Goal: Information Seeking & Learning: Learn about a topic

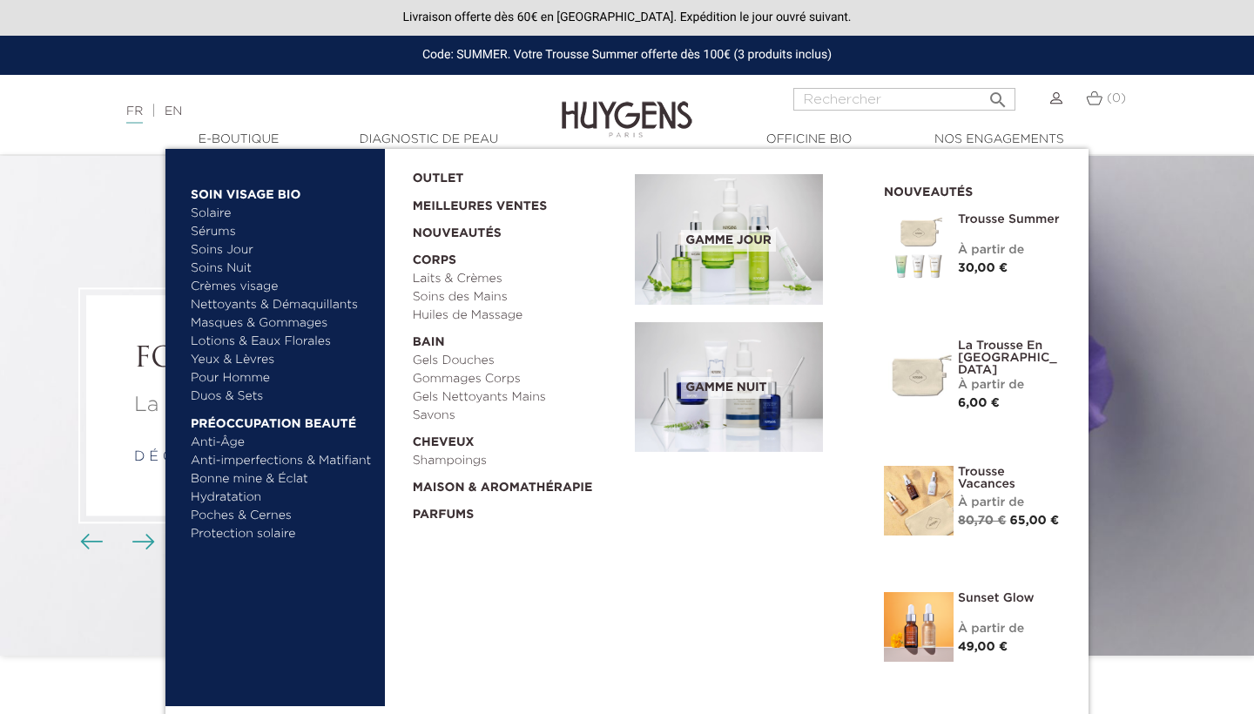
click at [248, 325] on link "Masques & Gommages" at bounding box center [282, 323] width 182 height 18
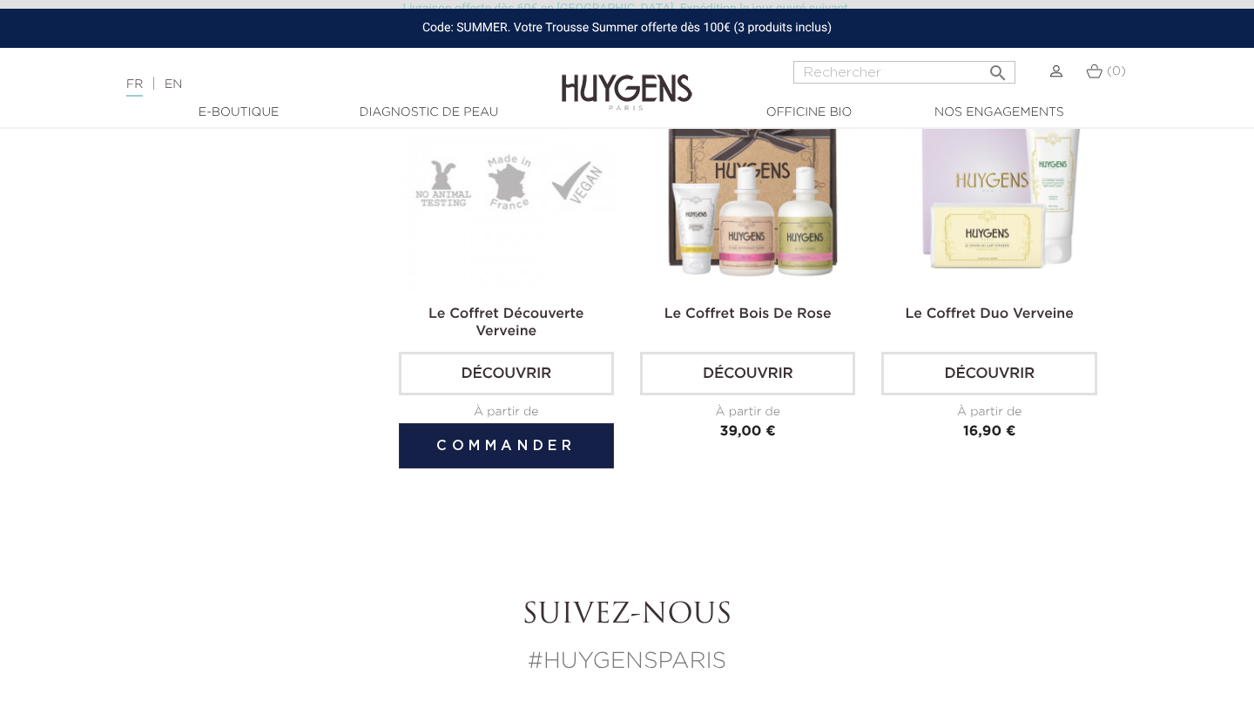
scroll to position [1115, 0]
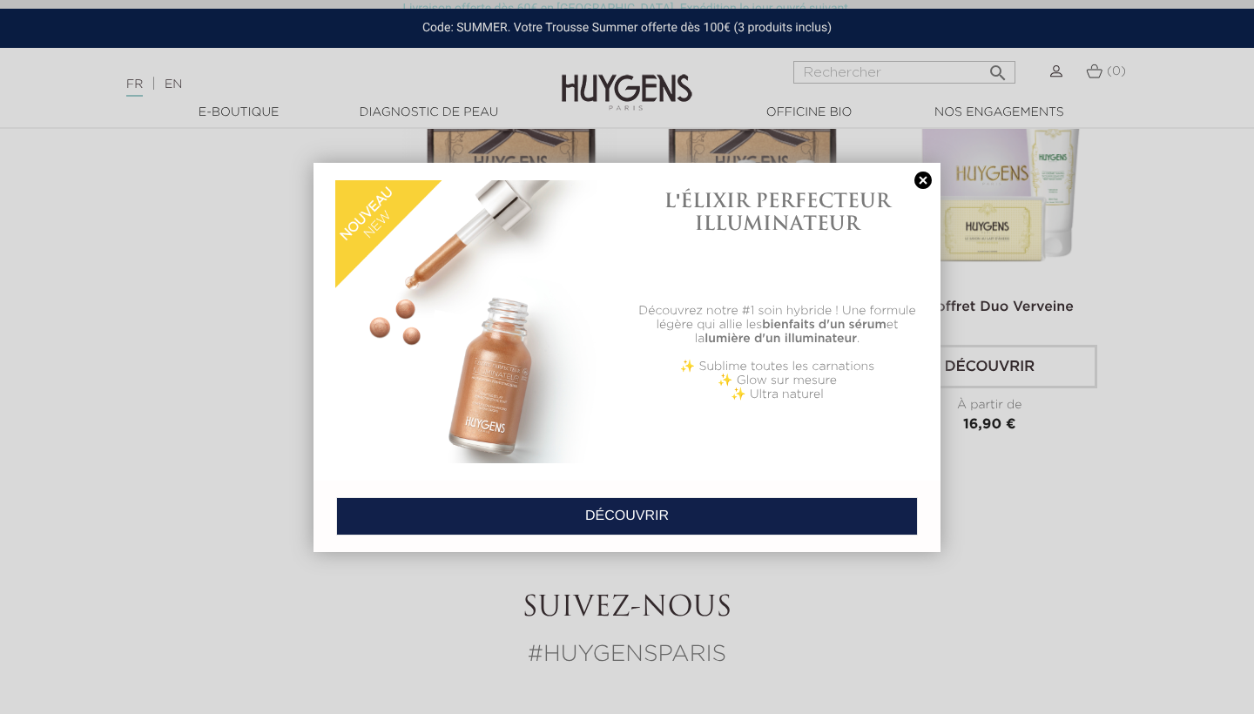
click at [921, 182] on link at bounding box center [923, 181] width 24 height 18
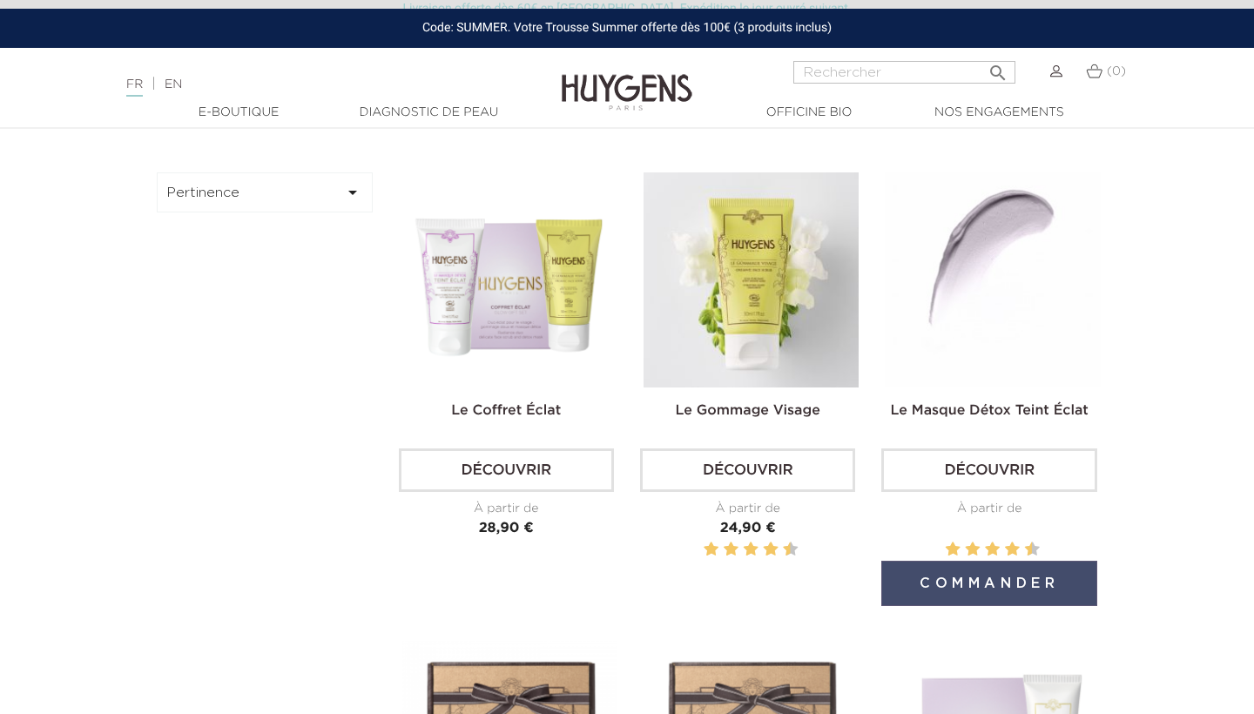
scroll to position [529, 0]
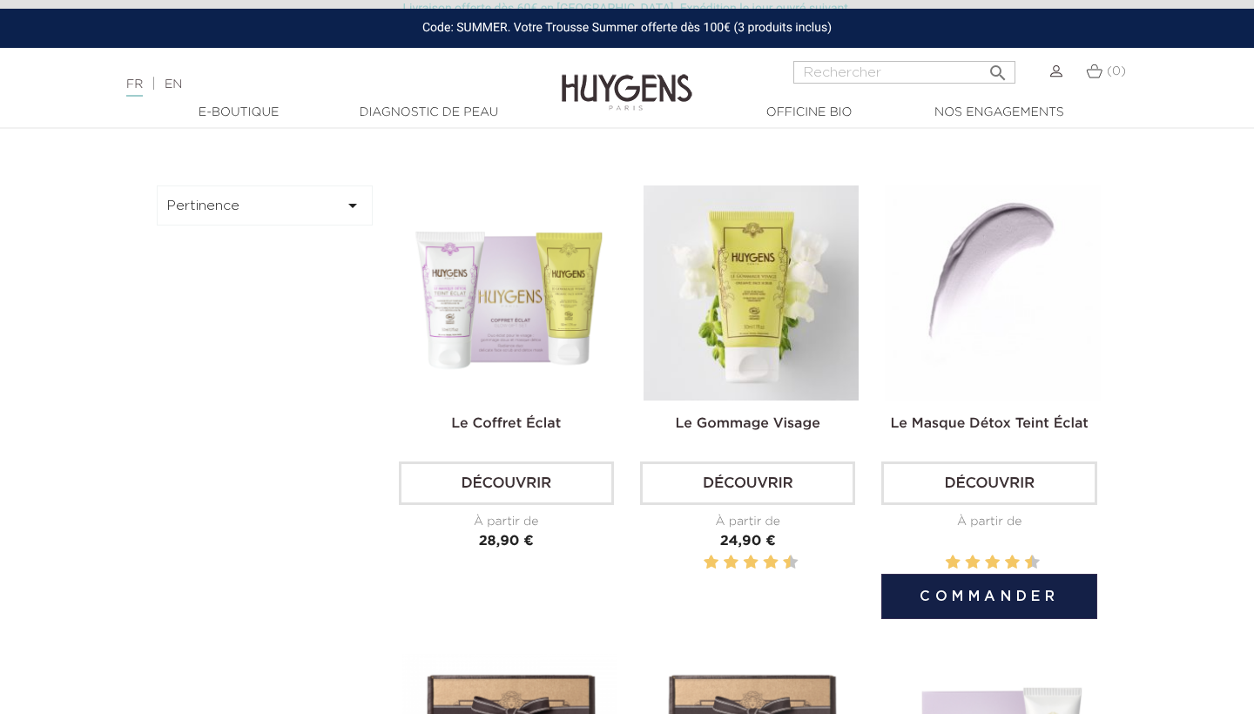
click at [1028, 311] on img at bounding box center [992, 293] width 215 height 215
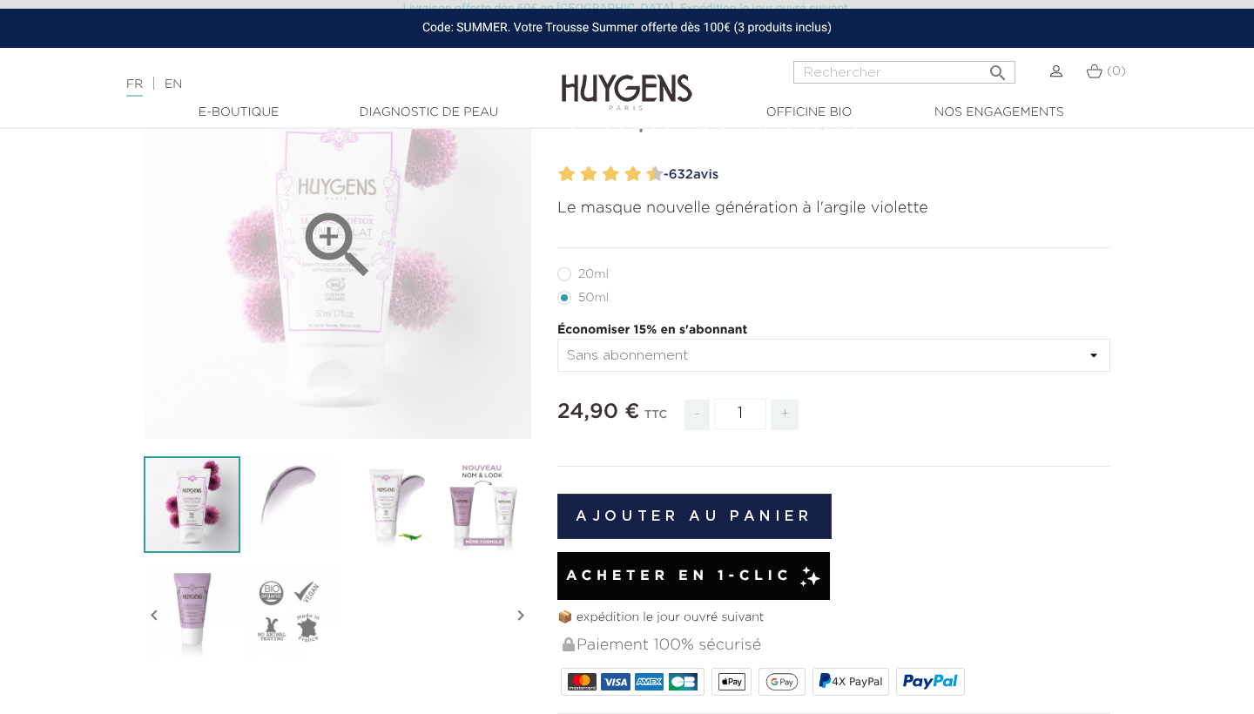
scroll to position [181, 0]
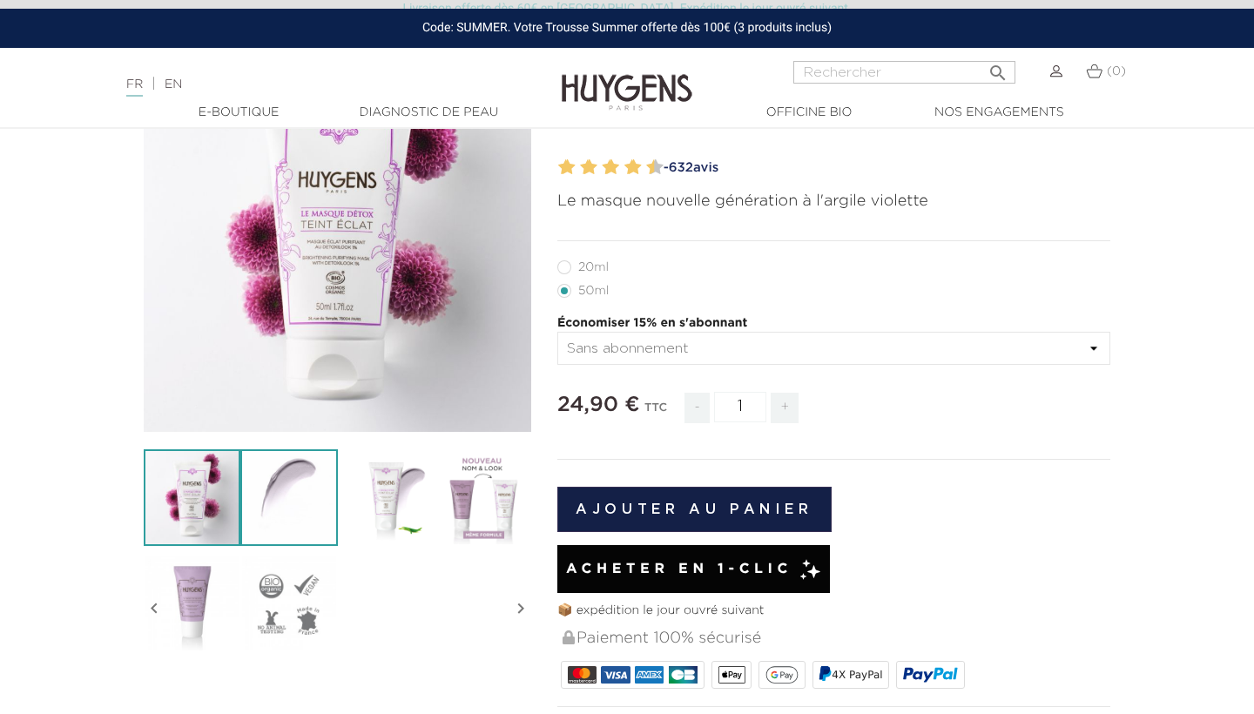
click at [288, 487] on img at bounding box center [288, 497] width 97 height 97
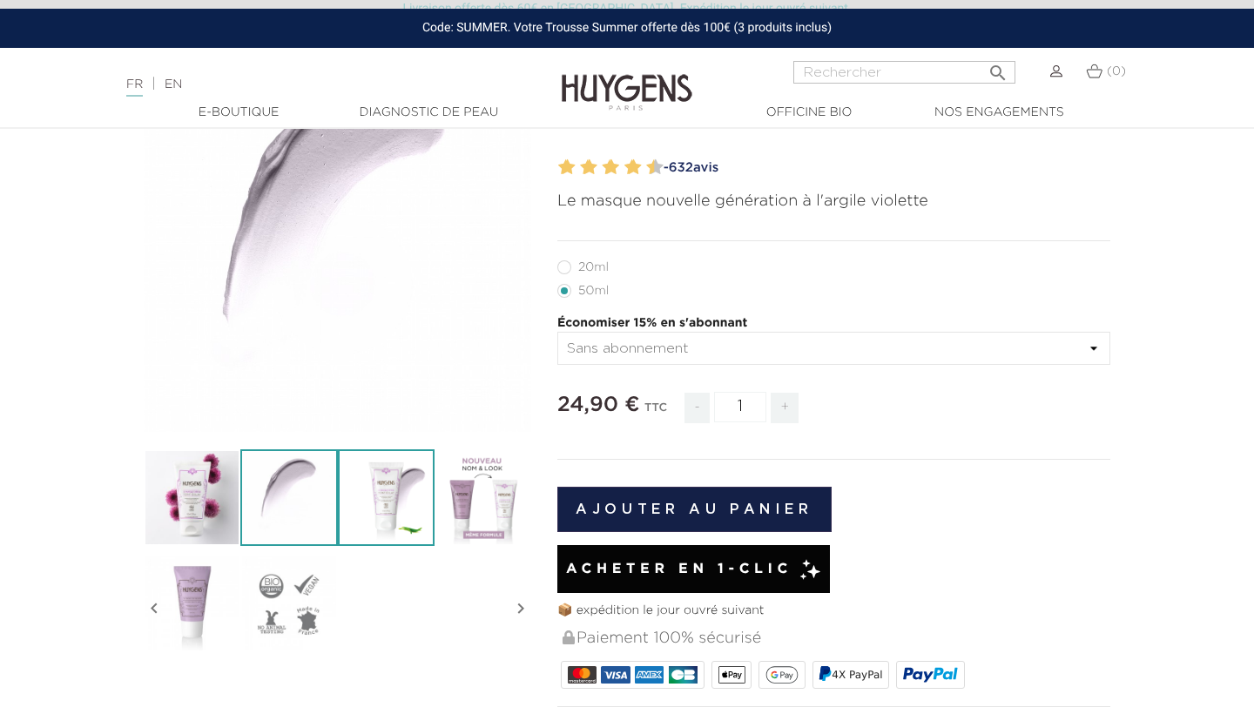
click at [406, 518] on img at bounding box center [386, 497] width 97 height 97
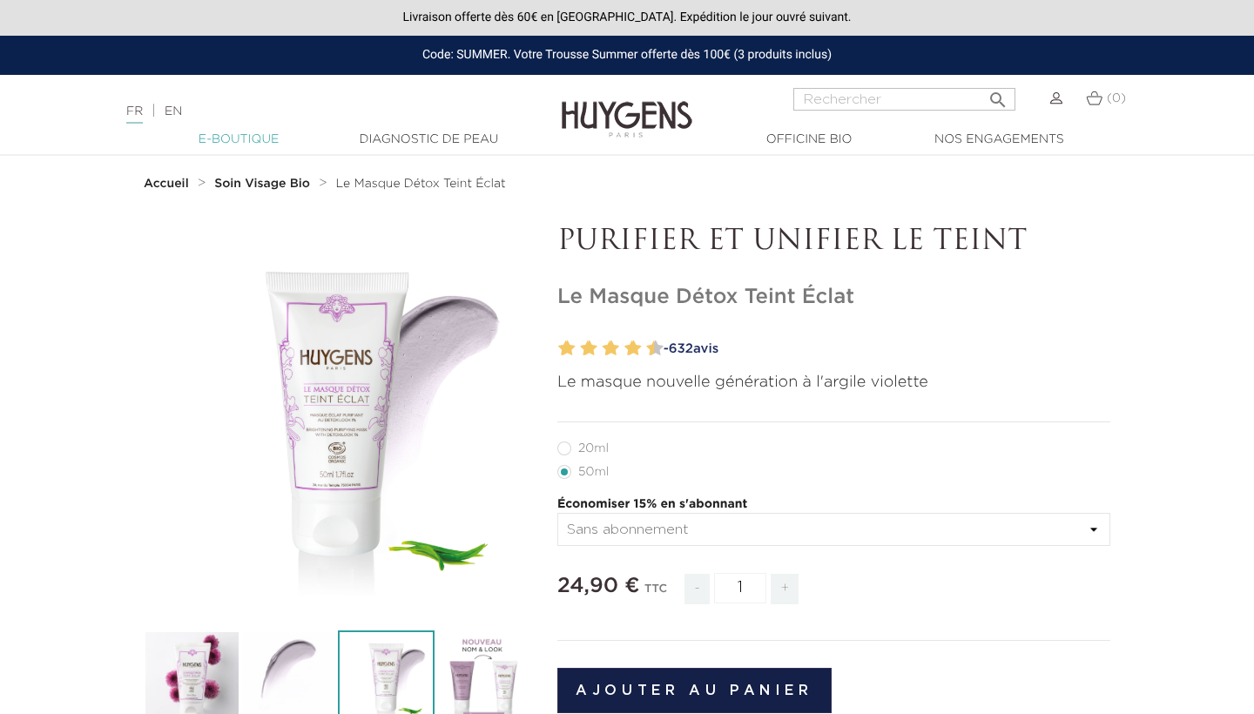
scroll to position [0, 0]
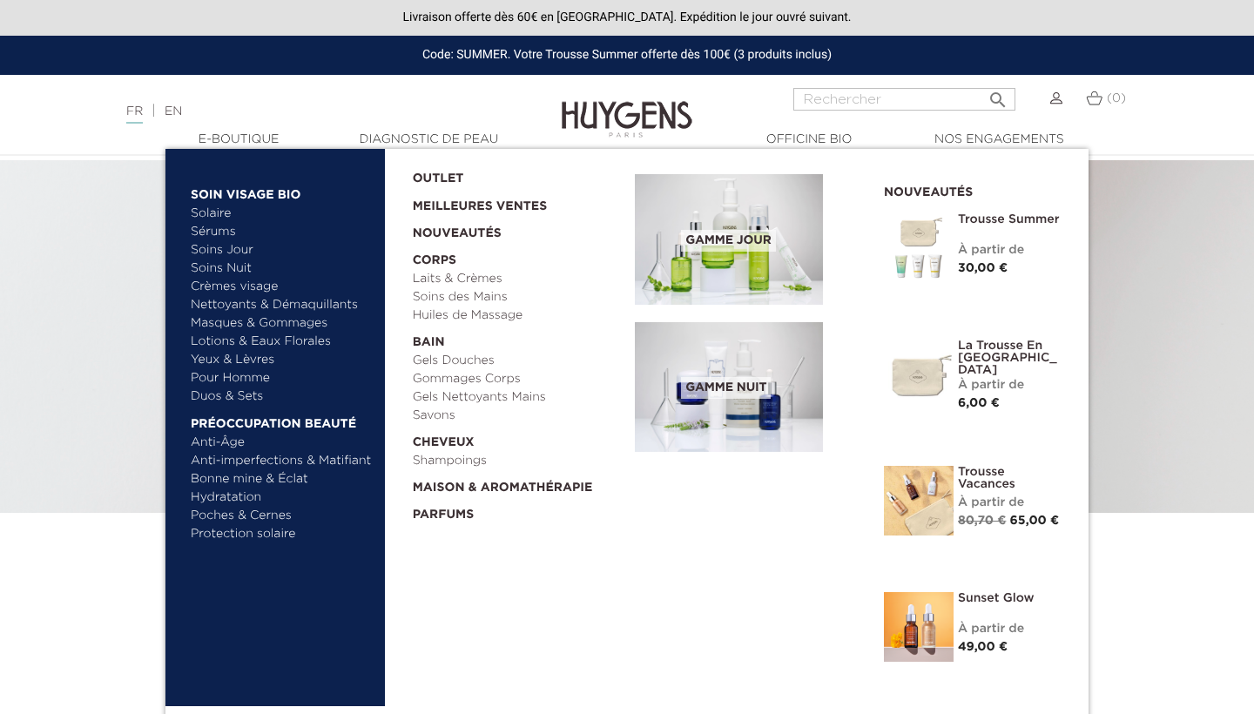
click at [255, 383] on link "Pour Homme" at bounding box center [282, 378] width 182 height 18
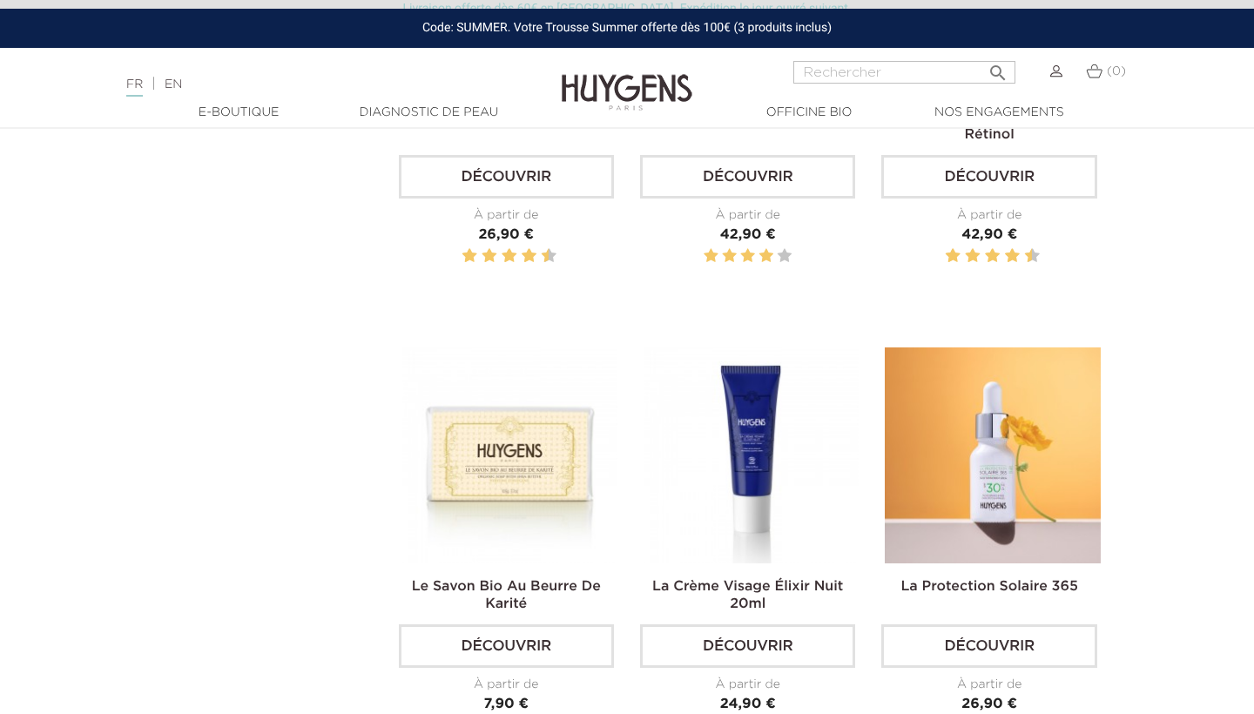
scroll to position [1613, 0]
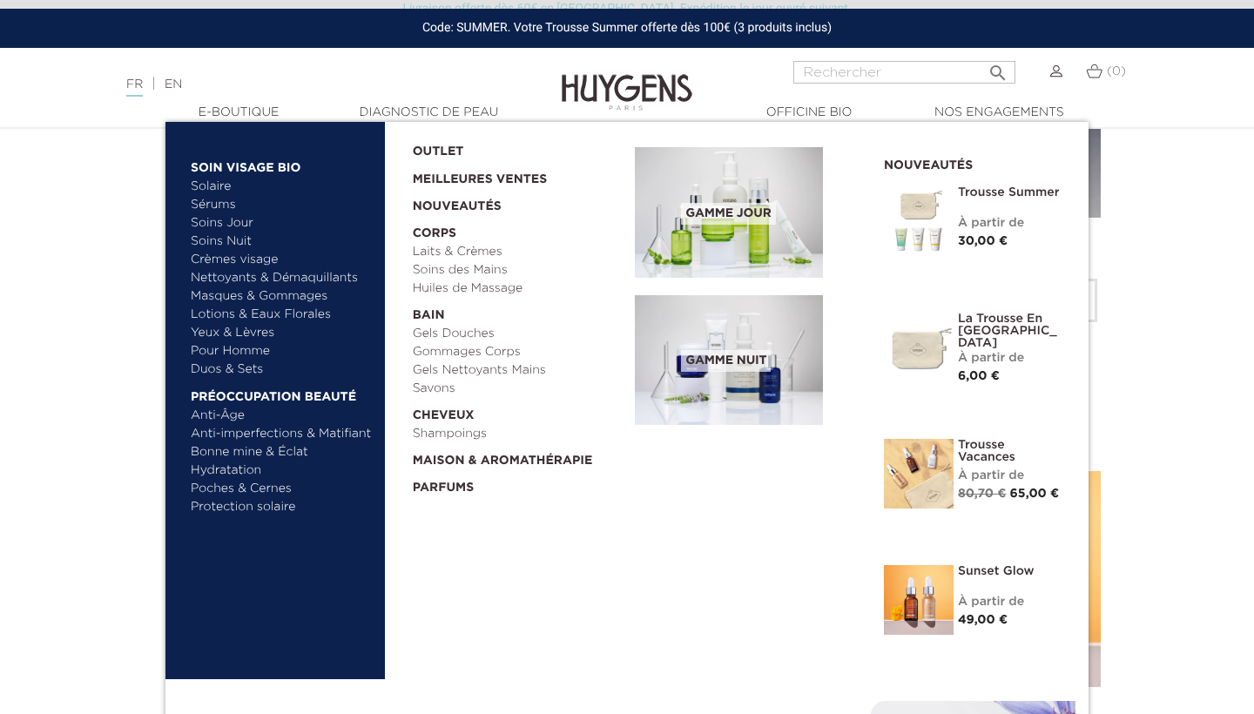
click at [263, 428] on link "Anti-imperfections & Matifiant" at bounding box center [282, 434] width 182 height 18
